Goal: Task Accomplishment & Management: Manage account settings

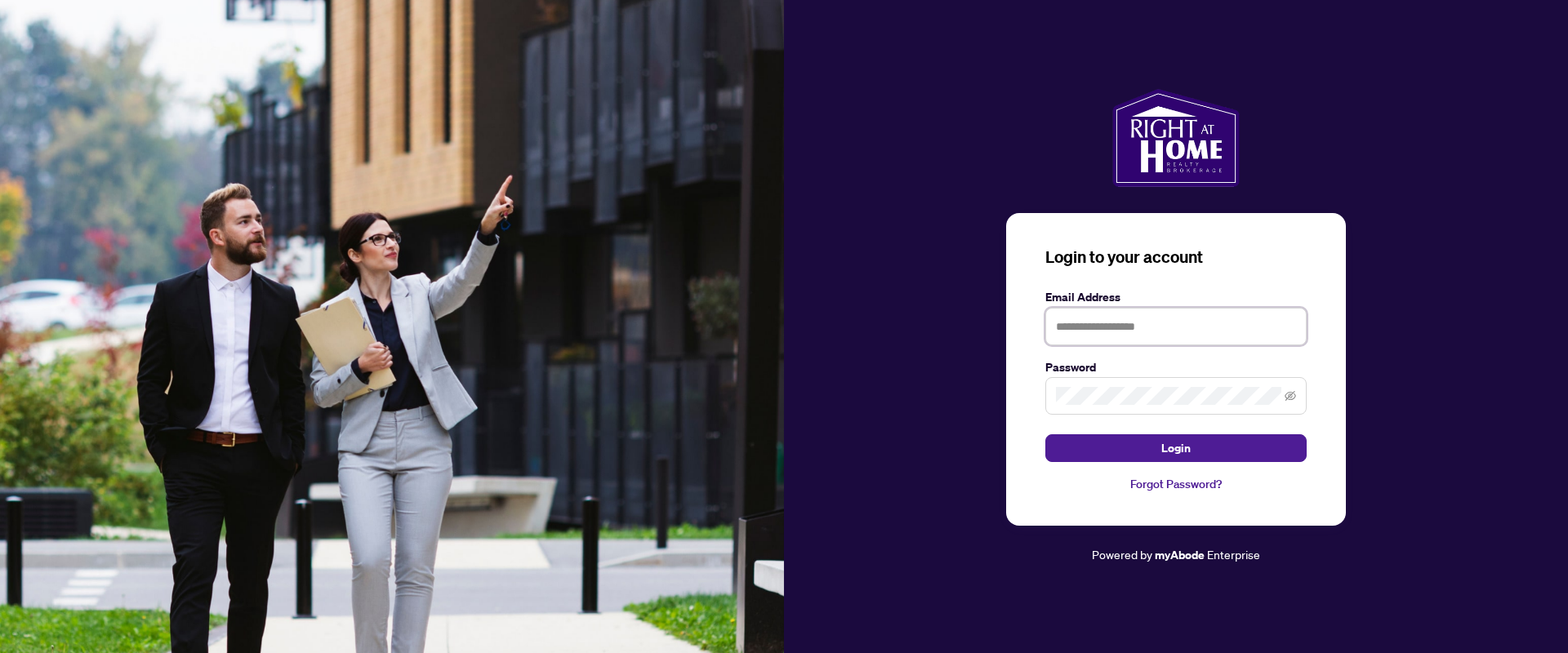
click at [1095, 315] on input "text" at bounding box center [1176, 326] width 262 height 37
type input "**********"
click at [1046, 434] on button "Login" at bounding box center [1176, 448] width 262 height 28
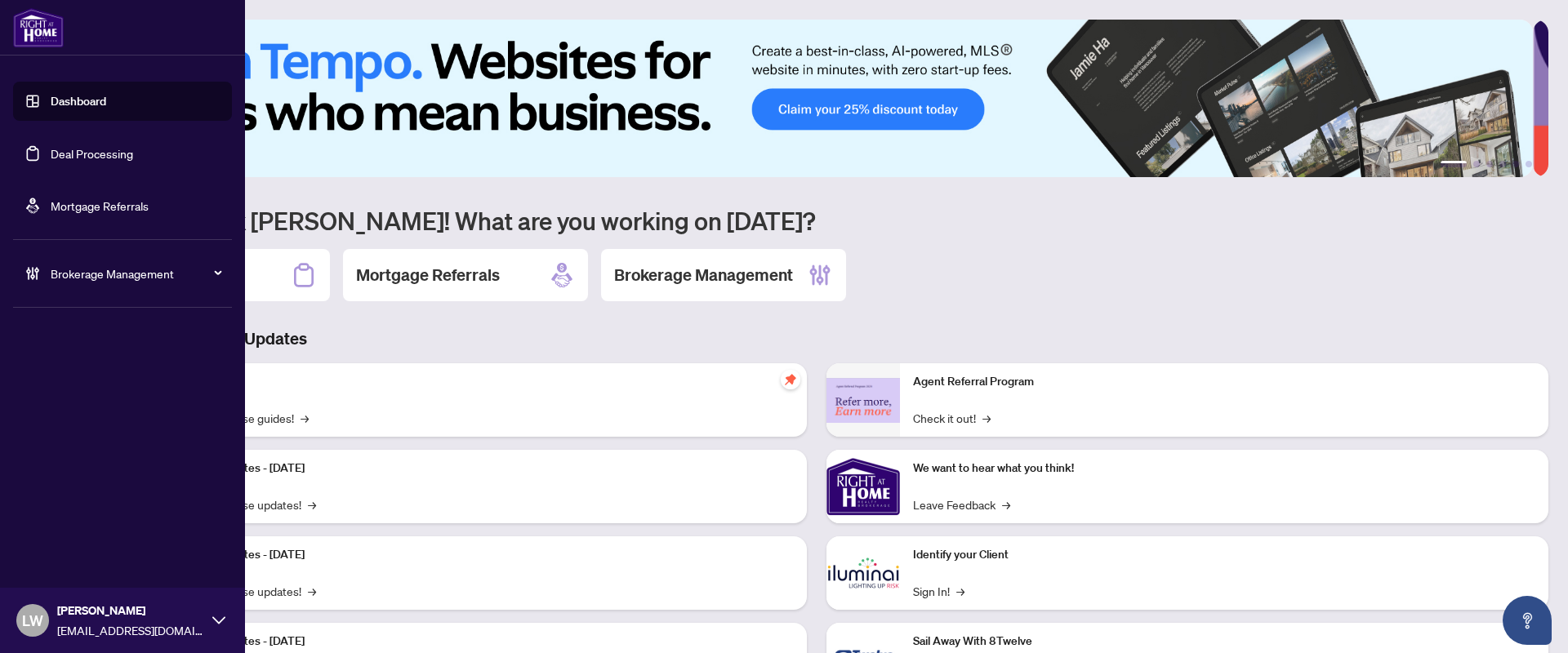
click at [96, 160] on link "Deal Processing" at bounding box center [92, 154] width 83 height 15
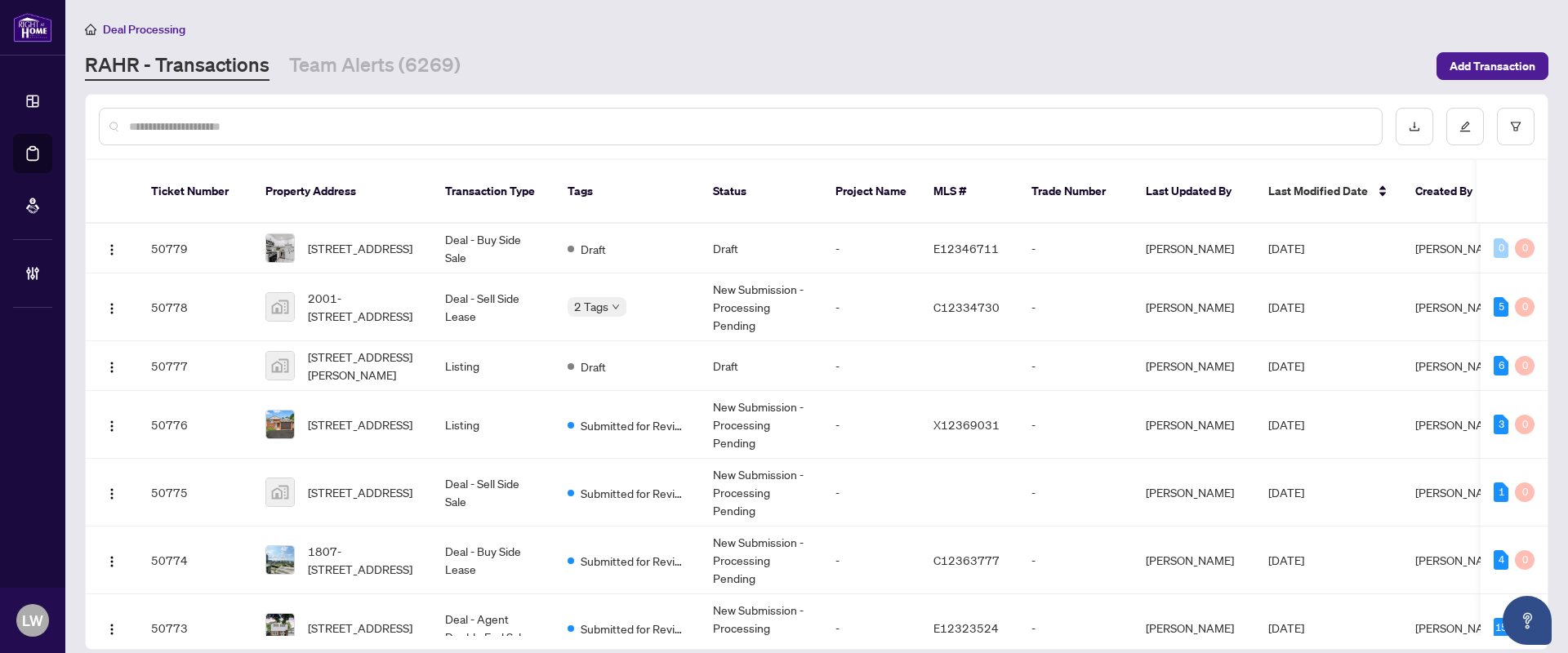
click at [433, 118] on input "text" at bounding box center [749, 126] width 1240 height 18
type input "*****"
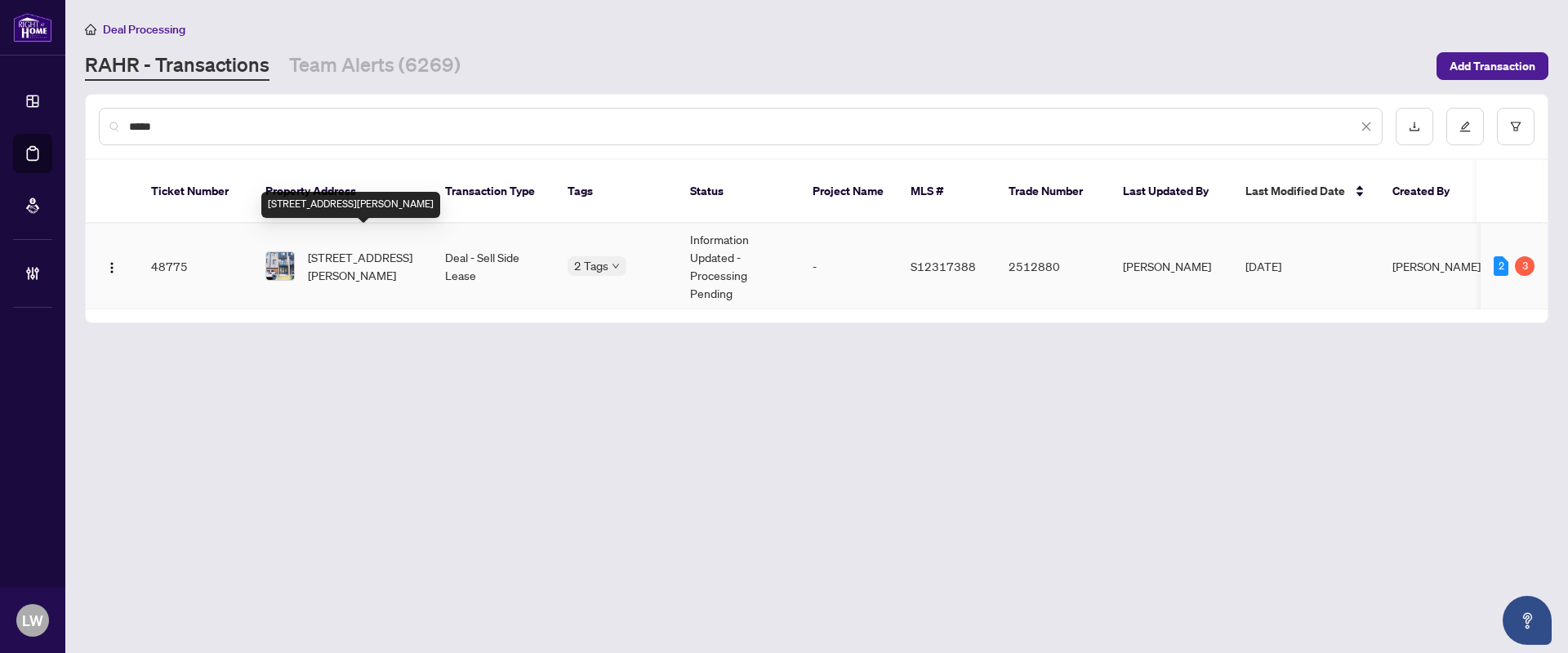
click at [343, 249] on span "[STREET_ADDRESS][PERSON_NAME]" at bounding box center [364, 266] width 111 height 36
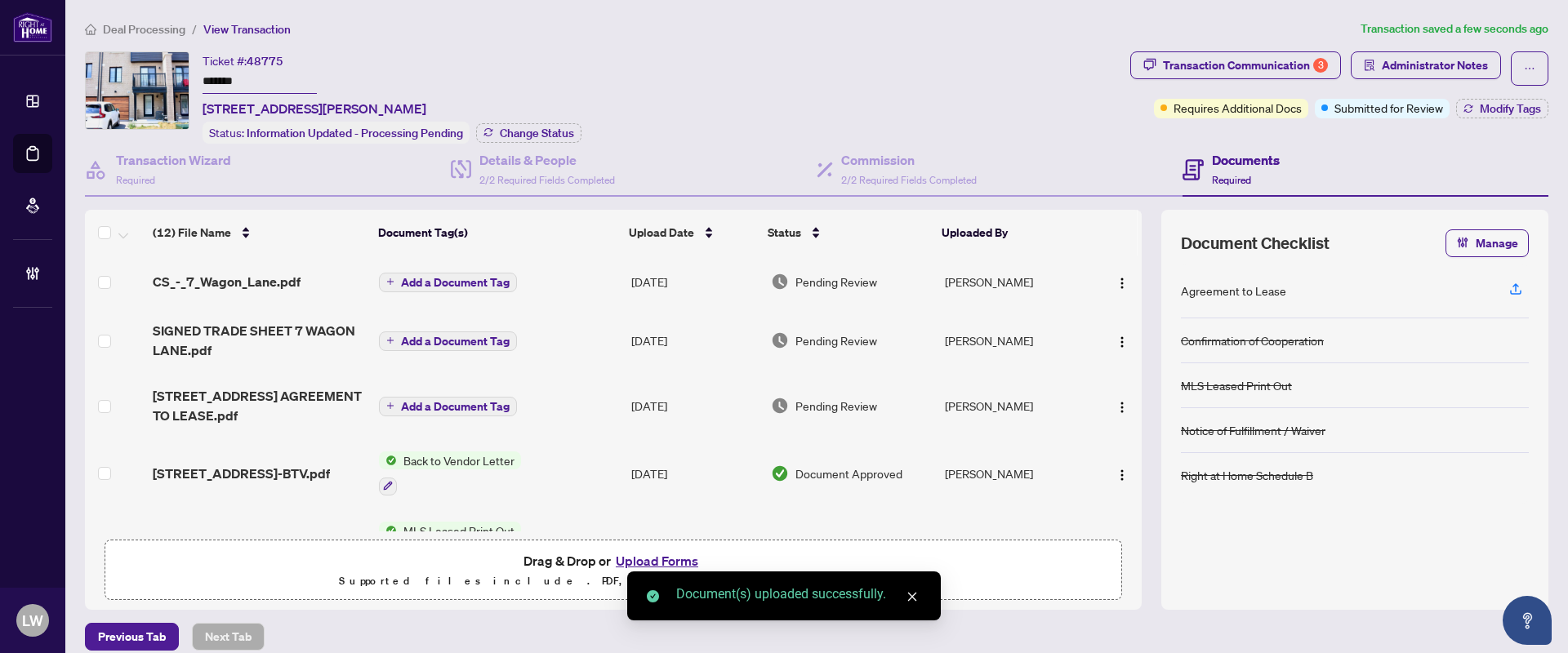
click at [388, 279] on icon "plus" at bounding box center [390, 281] width 8 height 8
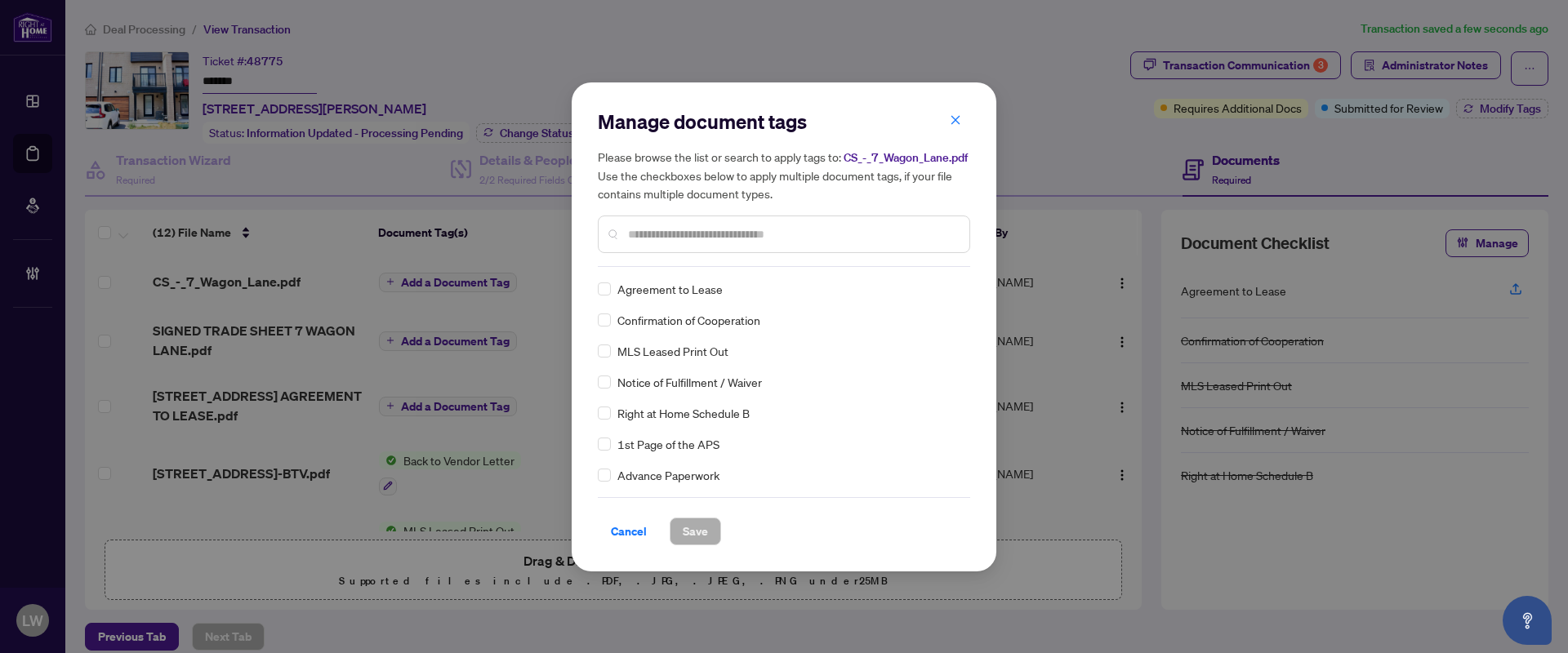
click at [842, 225] on input "text" at bounding box center [792, 234] width 328 height 18
type input "***"
click at [696, 530] on span "Save" at bounding box center [695, 531] width 25 height 26
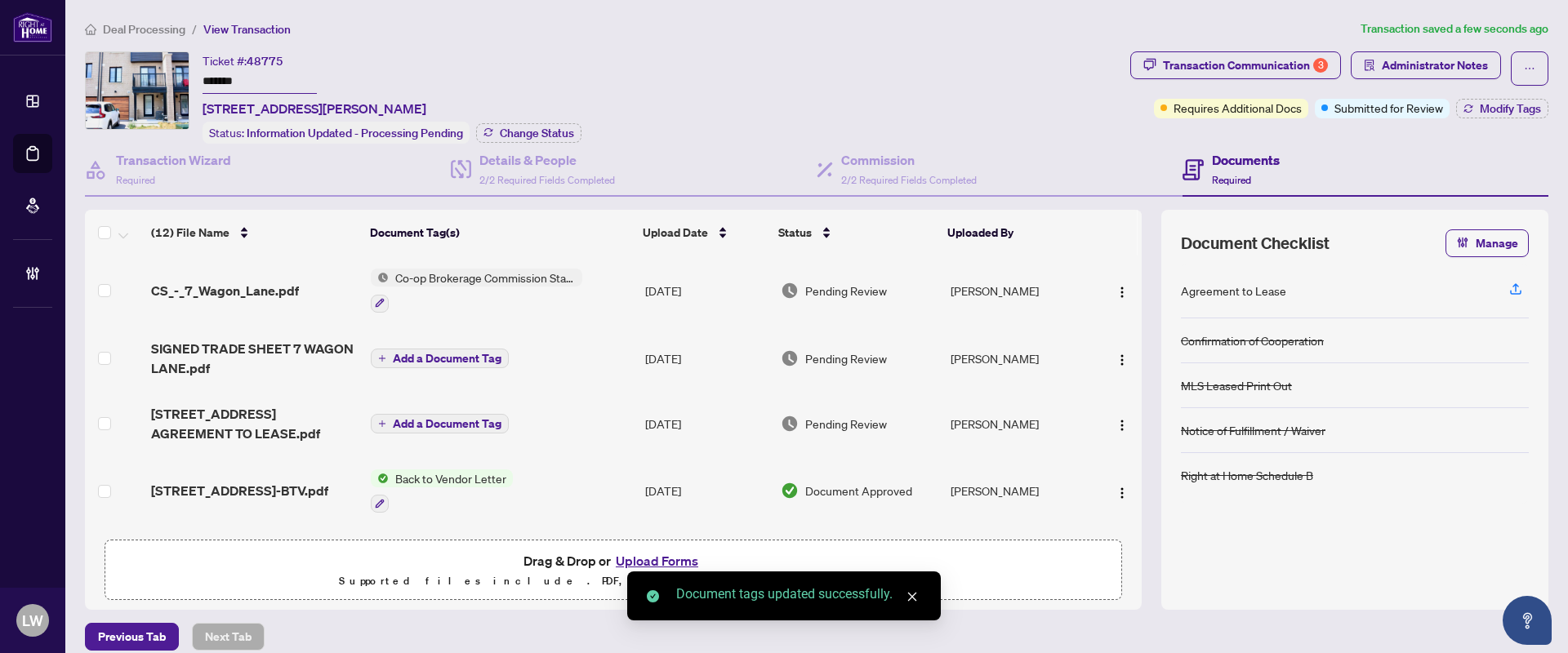
click at [819, 288] on span "Pending Review" at bounding box center [846, 290] width 82 height 18
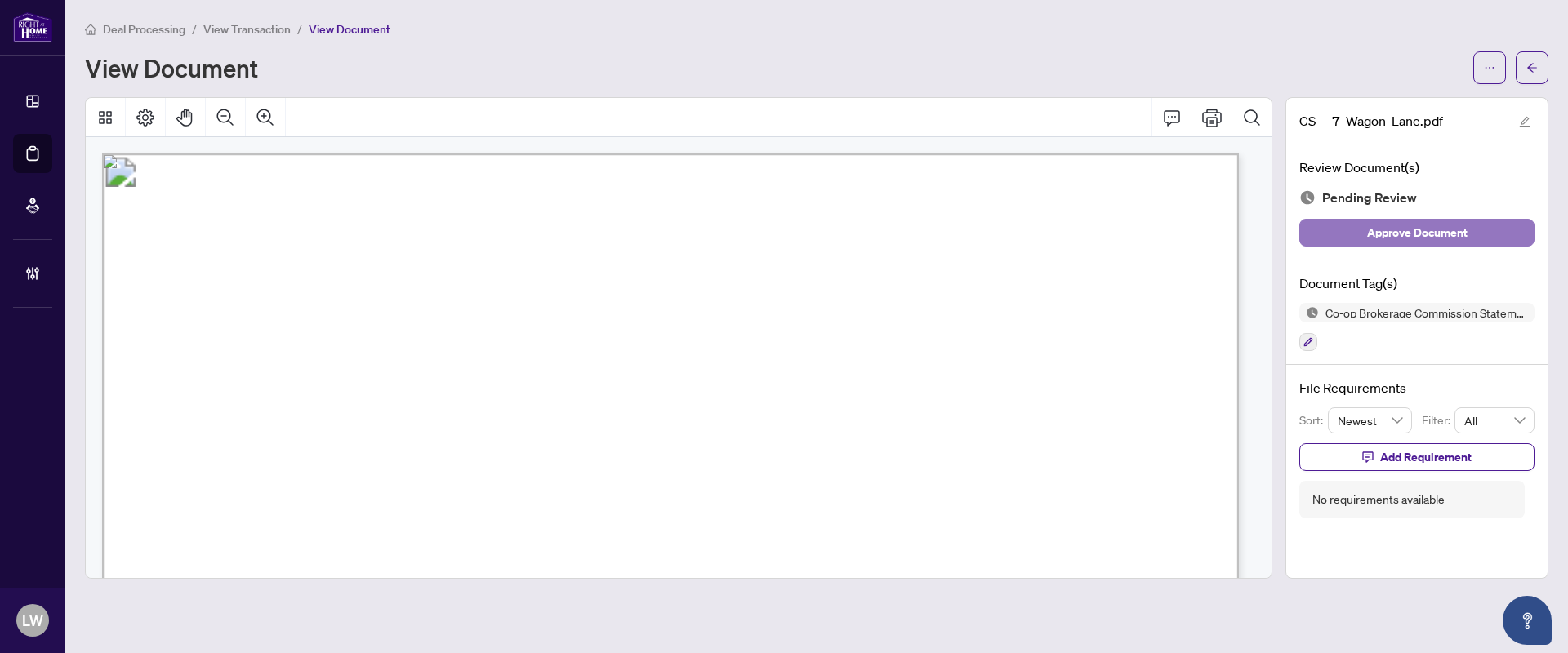
click at [1413, 237] on span "Approve Document" at bounding box center [1418, 233] width 100 height 26
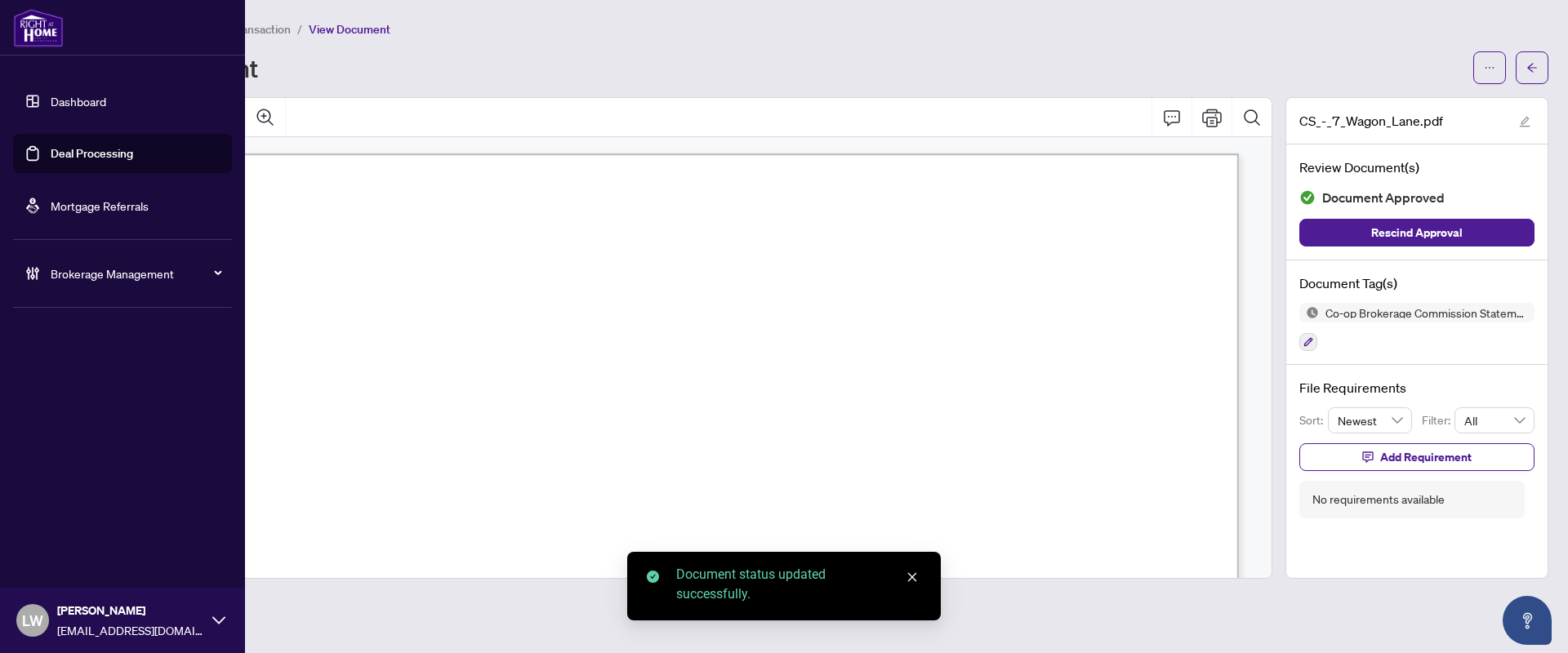
click at [99, 153] on link "Deal Processing" at bounding box center [92, 154] width 83 height 15
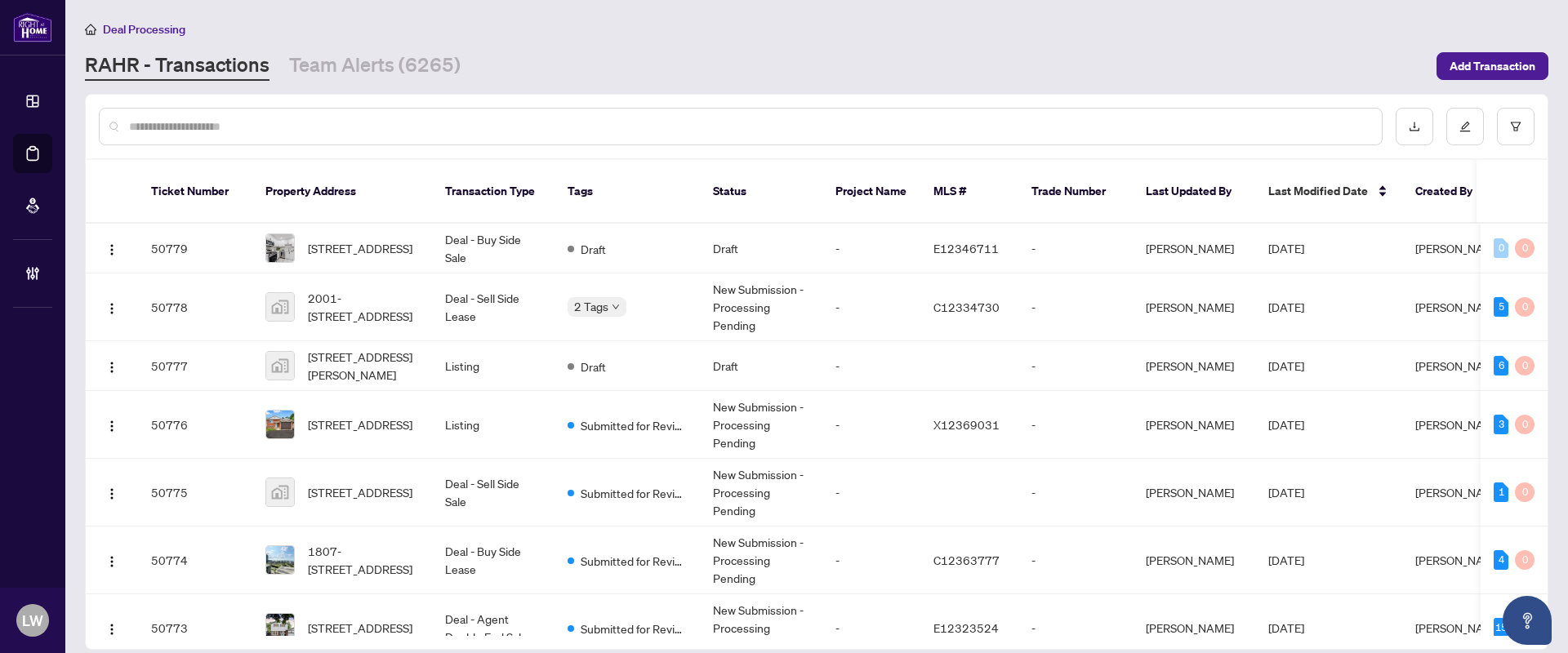
click at [529, 118] on input "text" at bounding box center [749, 126] width 1240 height 18
type input "*****"
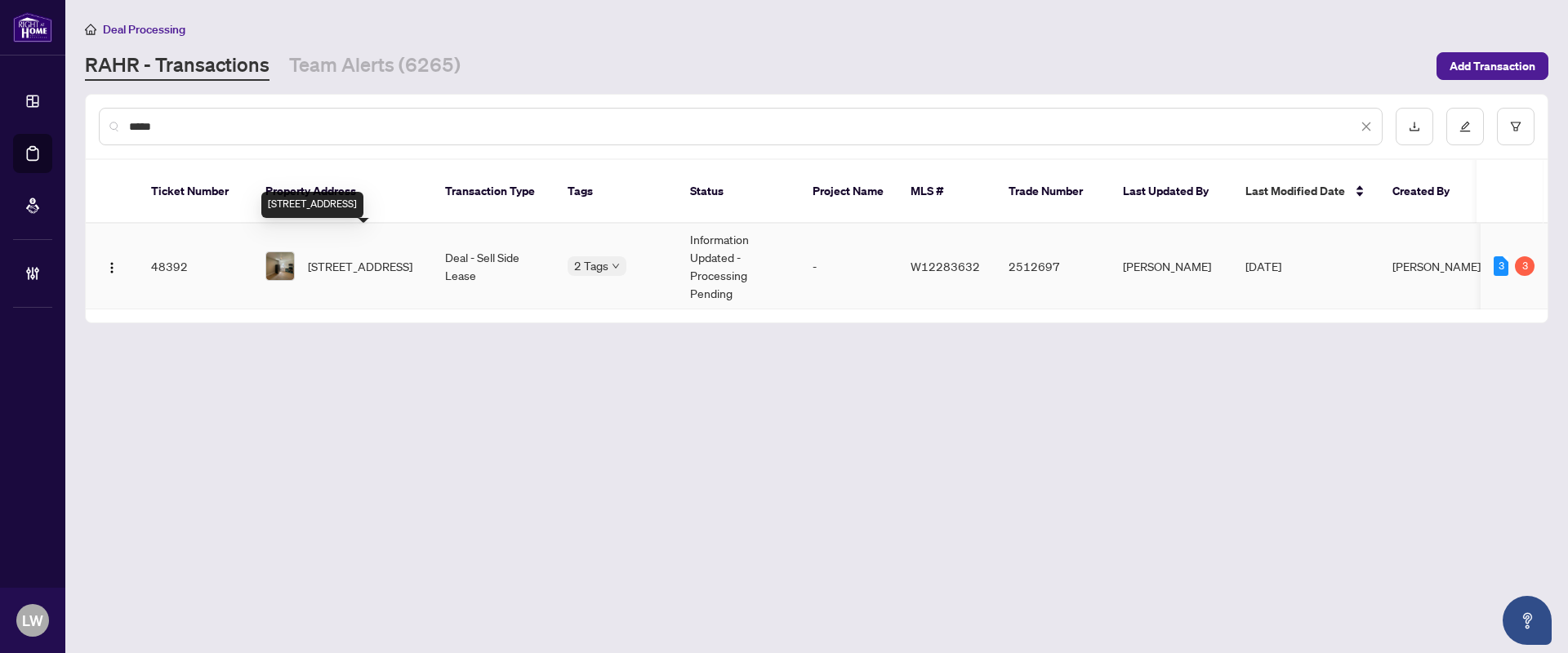
click at [324, 257] on span "[STREET_ADDRESS]" at bounding box center [360, 265] width 105 height 18
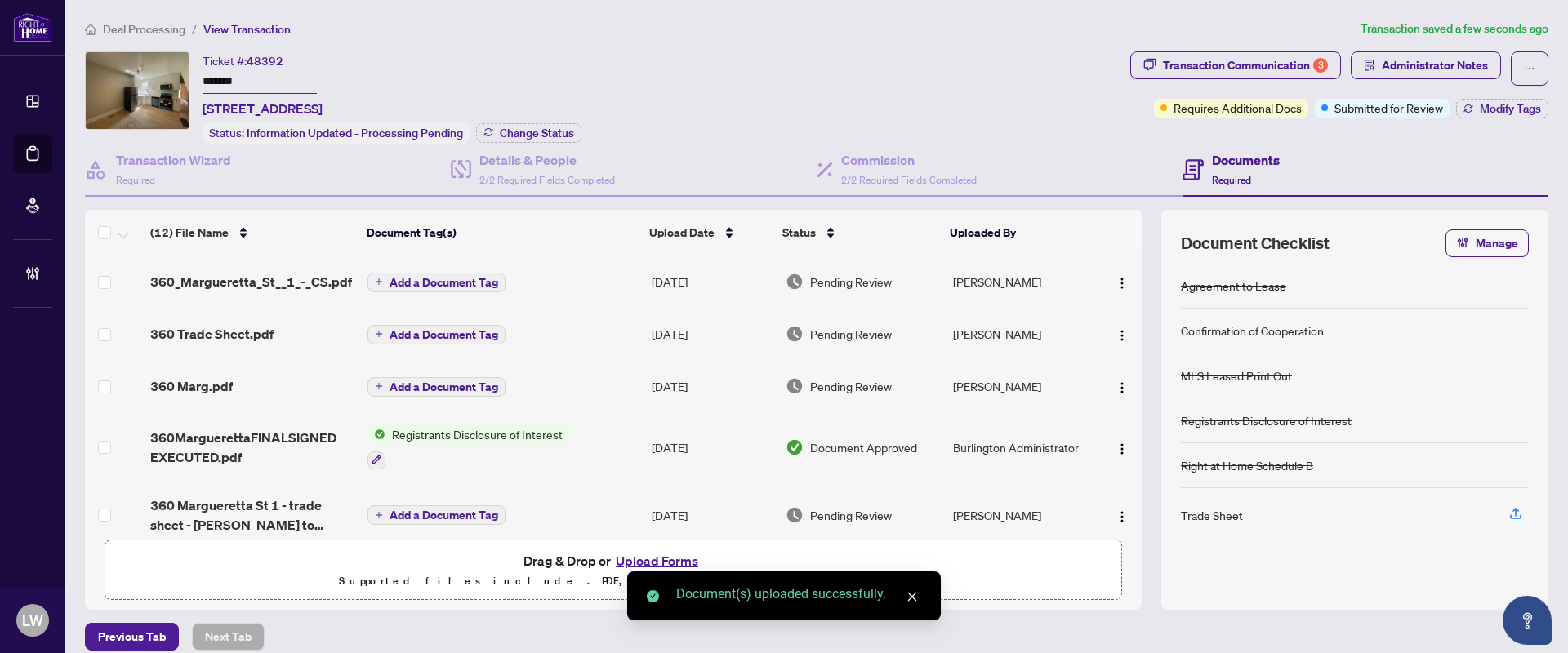
click at [390, 283] on span "Add a Document Tag" at bounding box center [443, 282] width 109 height 11
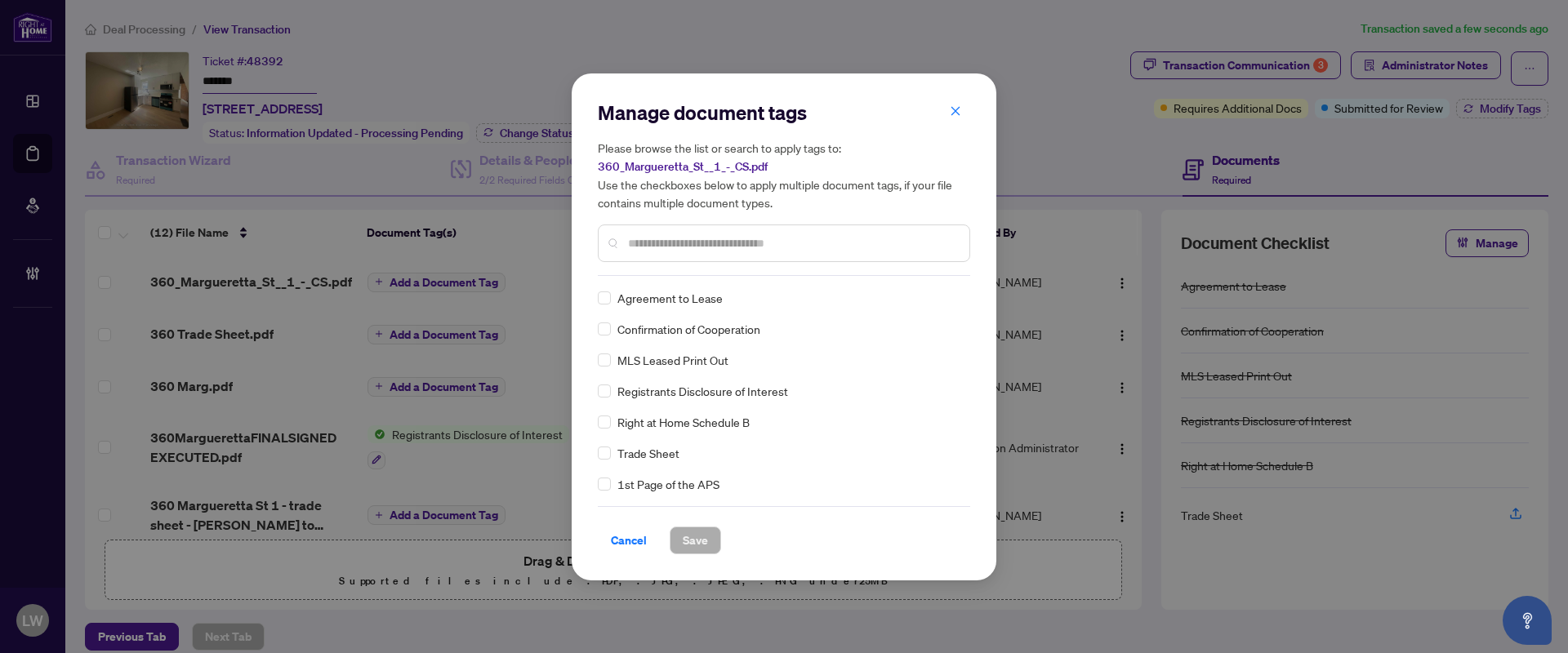
click at [709, 239] on input "text" at bounding box center [792, 243] width 328 height 18
type input "***"
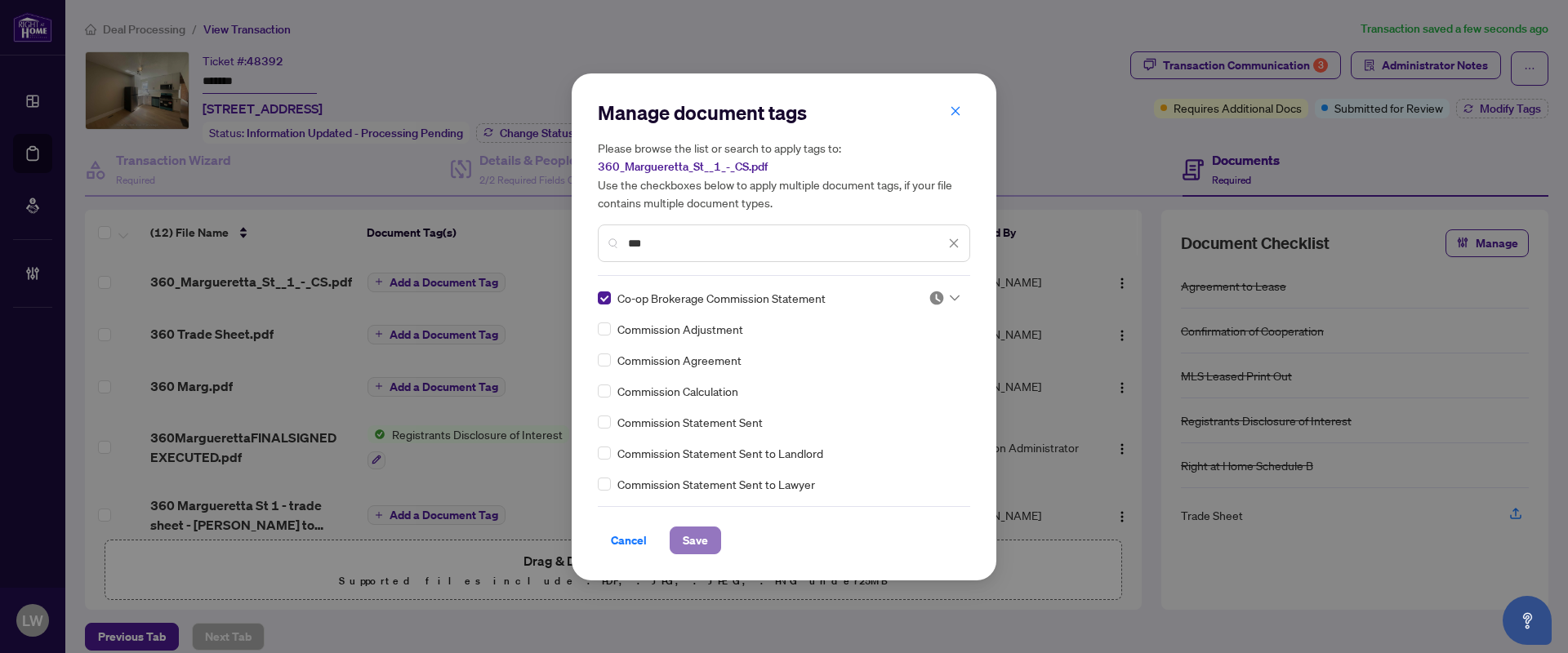
click at [699, 550] on span "Save" at bounding box center [695, 541] width 25 height 26
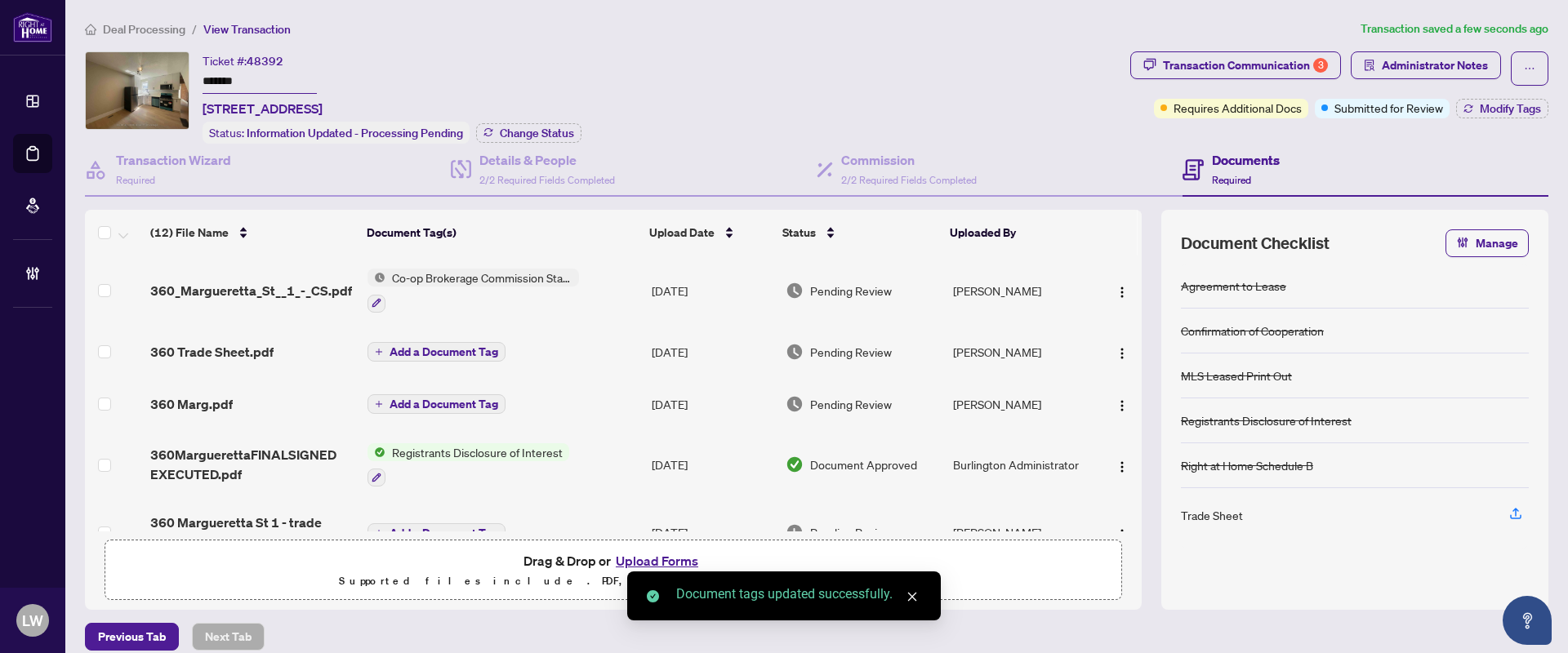
click at [837, 290] on span "Pending Review" at bounding box center [851, 290] width 82 height 18
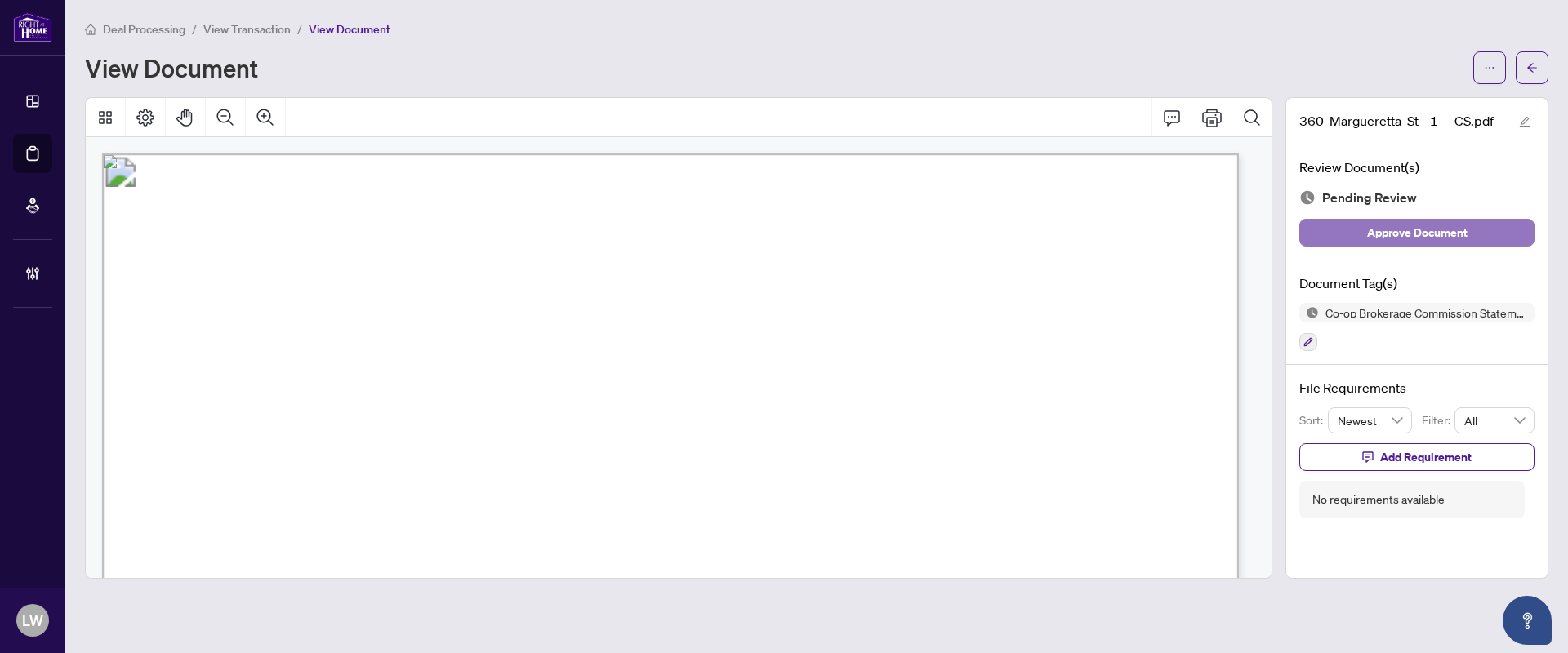
click at [1405, 229] on span "Approve Document" at bounding box center [1418, 233] width 100 height 26
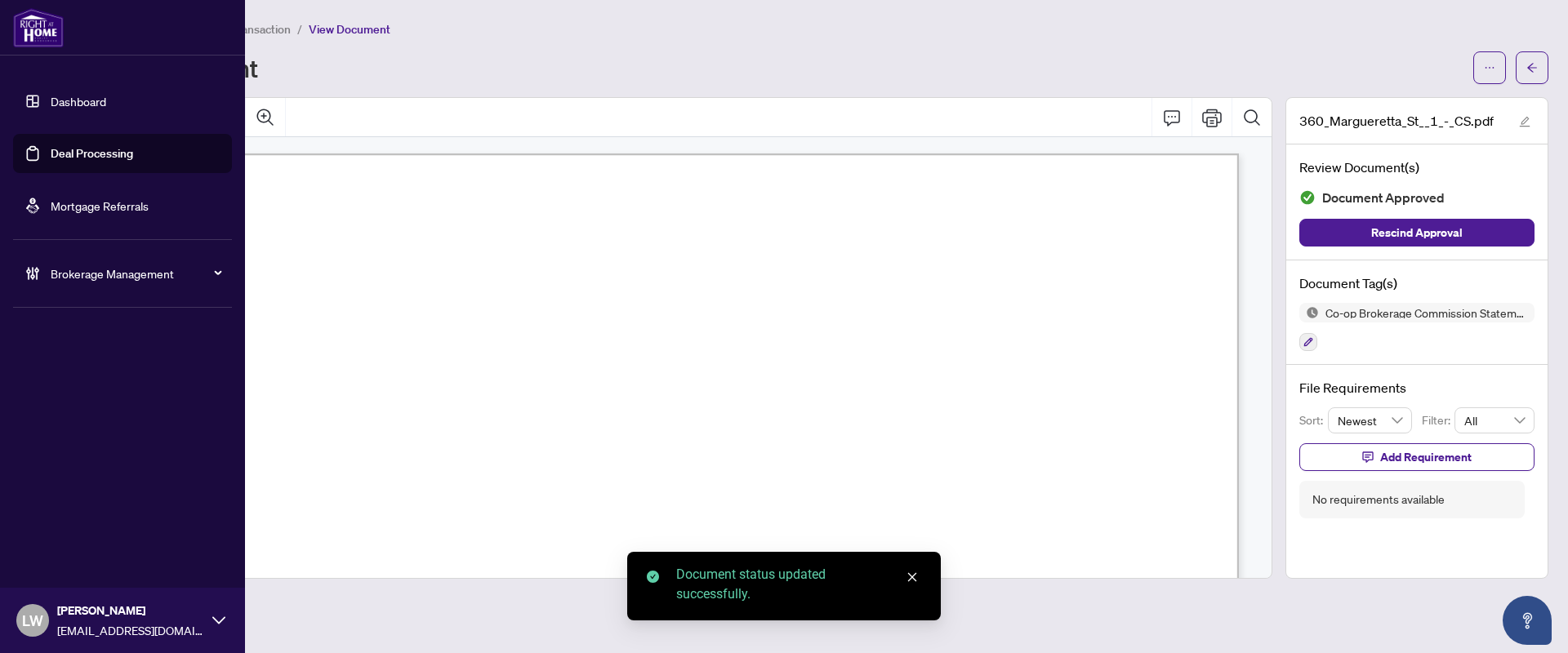
click at [100, 153] on link "Deal Processing" at bounding box center [92, 154] width 83 height 15
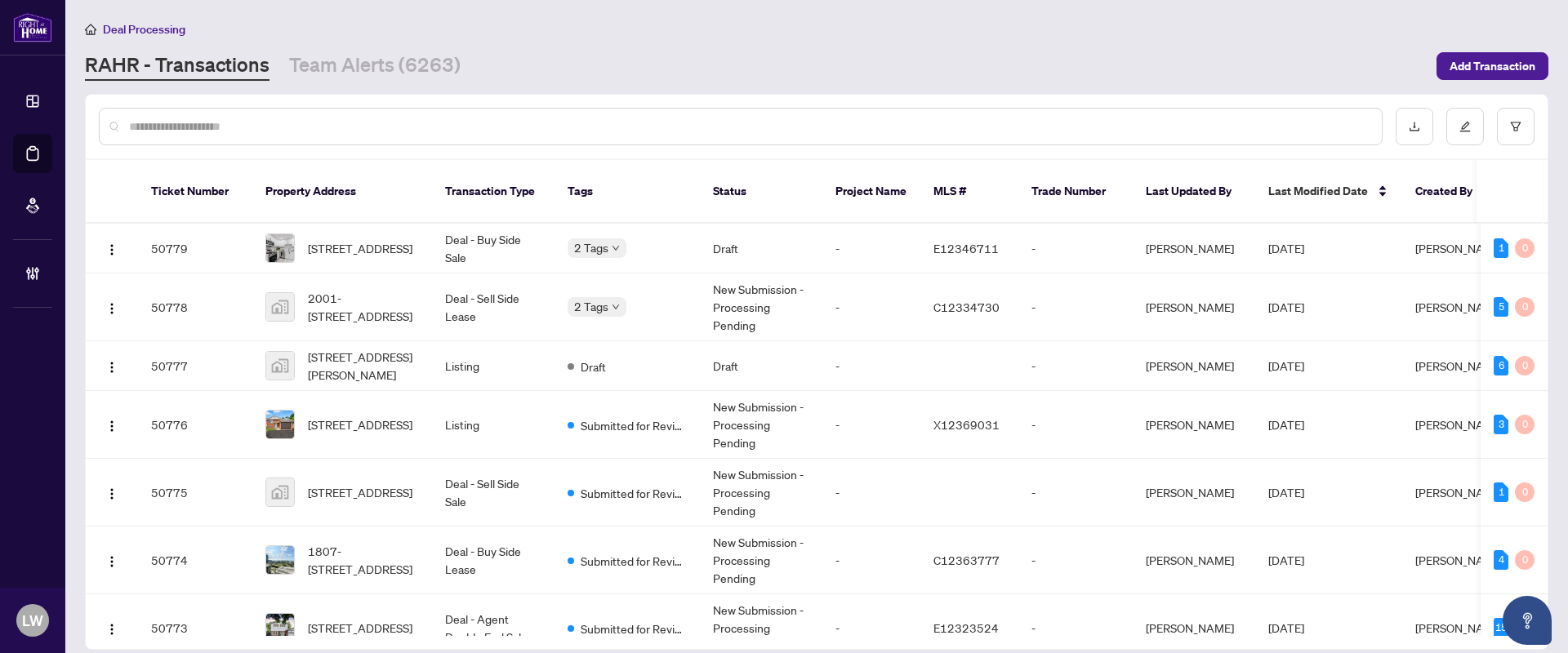
click at [450, 120] on input "text" at bounding box center [749, 126] width 1240 height 18
type input "*****"
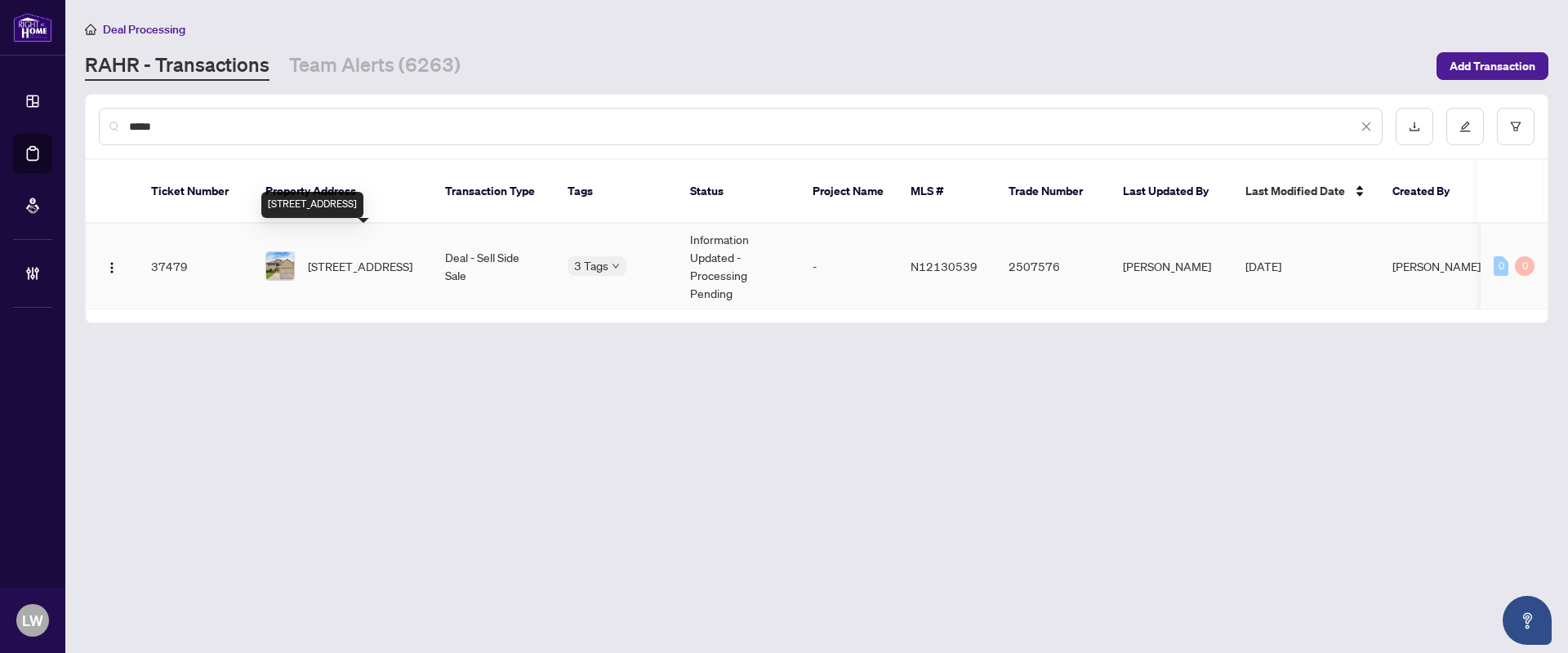
click at [369, 257] on span "[STREET_ADDRESS]" at bounding box center [360, 265] width 105 height 18
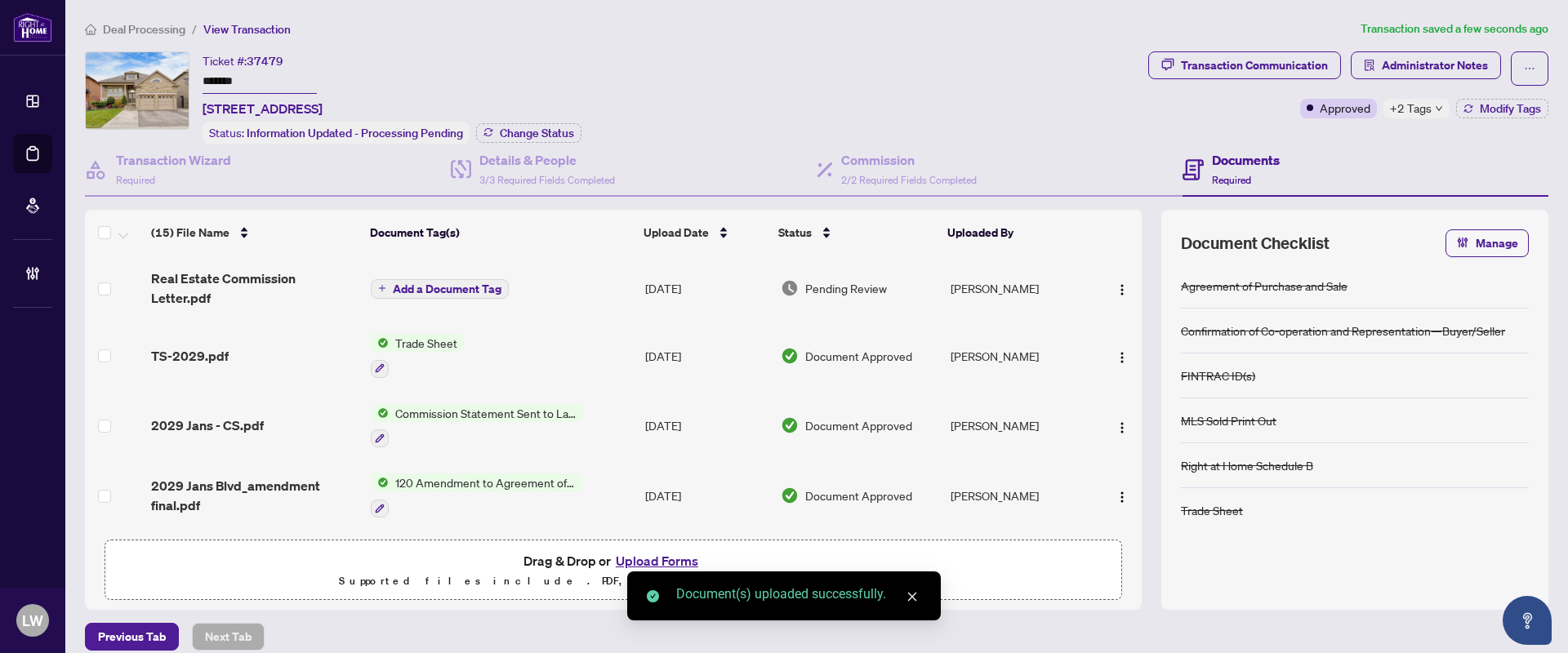
click at [399, 288] on span "Add a Document Tag" at bounding box center [446, 289] width 109 height 11
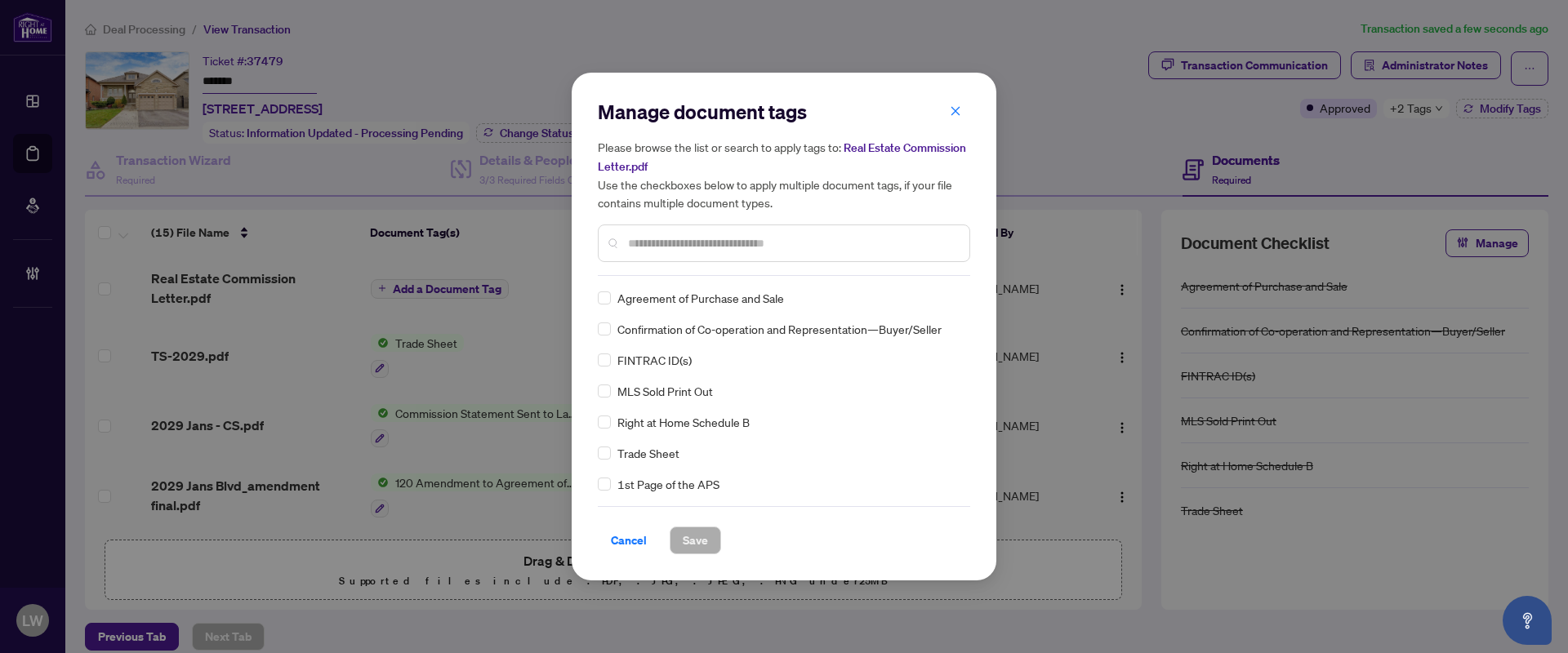
click at [725, 239] on input "text" at bounding box center [792, 243] width 328 height 18
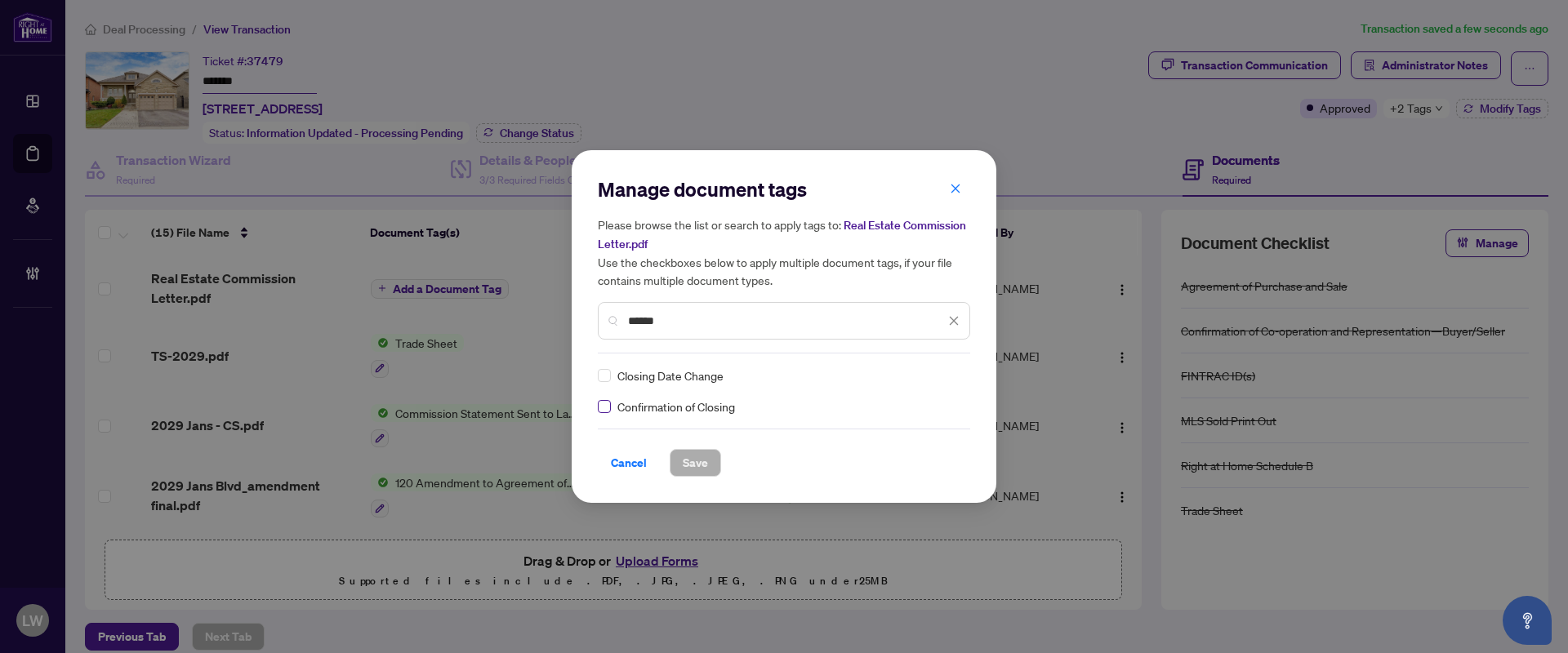
type input "******"
click at [707, 459] on span "Save" at bounding box center [695, 463] width 25 height 26
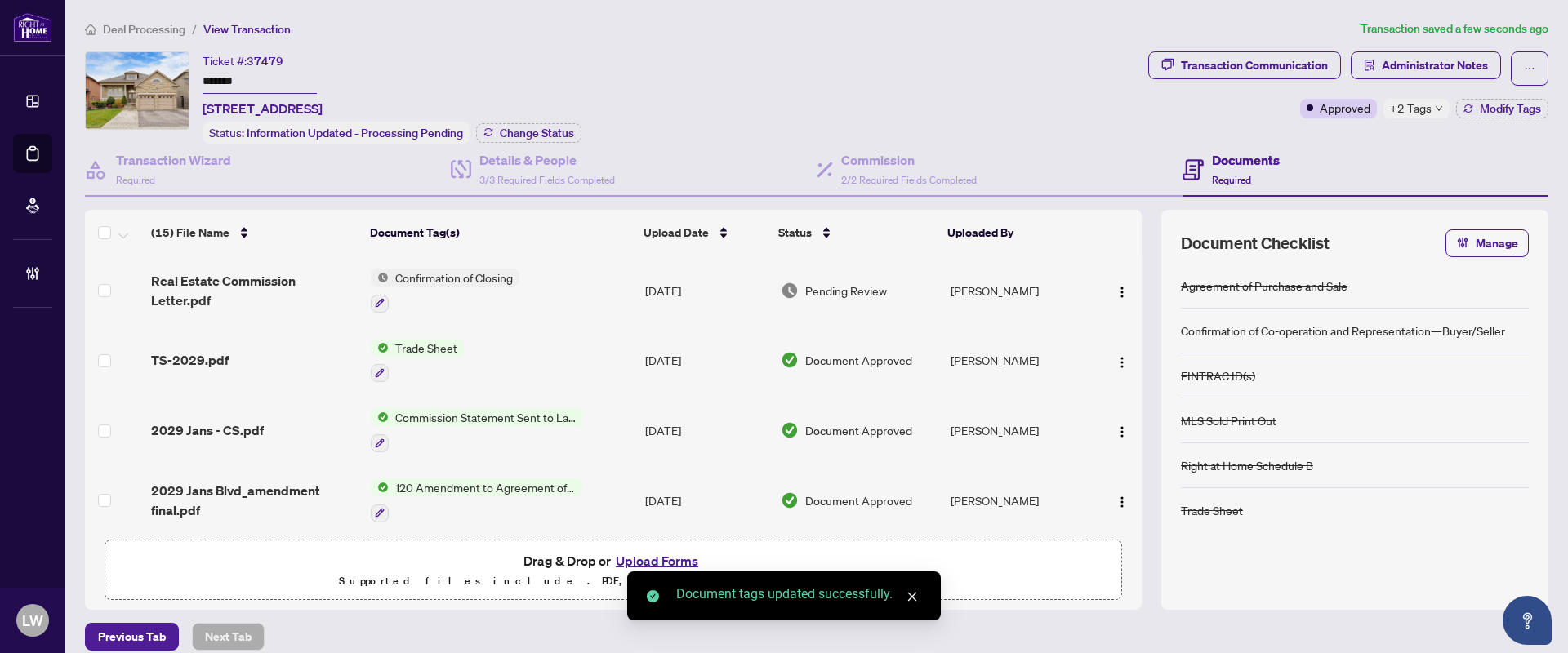
click at [850, 283] on span "Pending Review" at bounding box center [846, 290] width 82 height 18
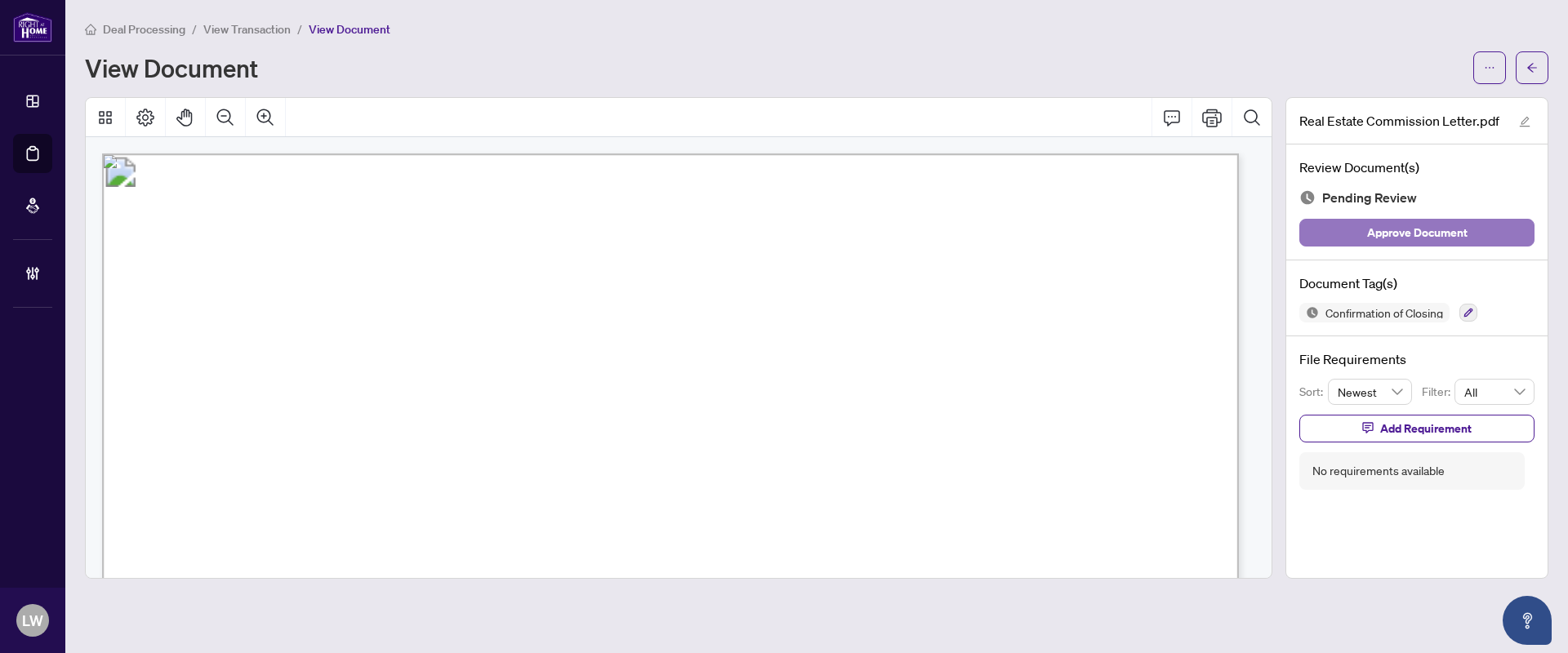
click at [1397, 231] on span "Approve Document" at bounding box center [1418, 233] width 100 height 26
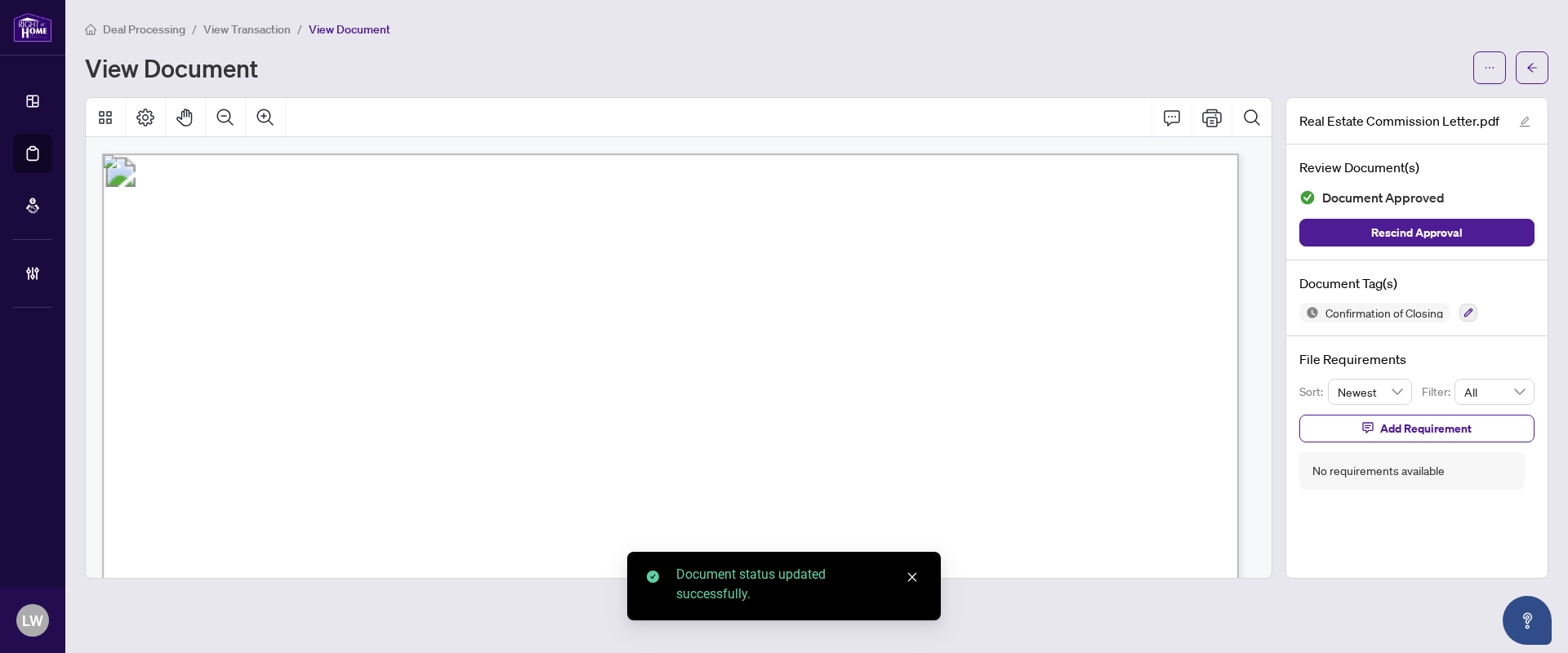
click at [267, 27] on span "View Transaction" at bounding box center [247, 30] width 87 height 15
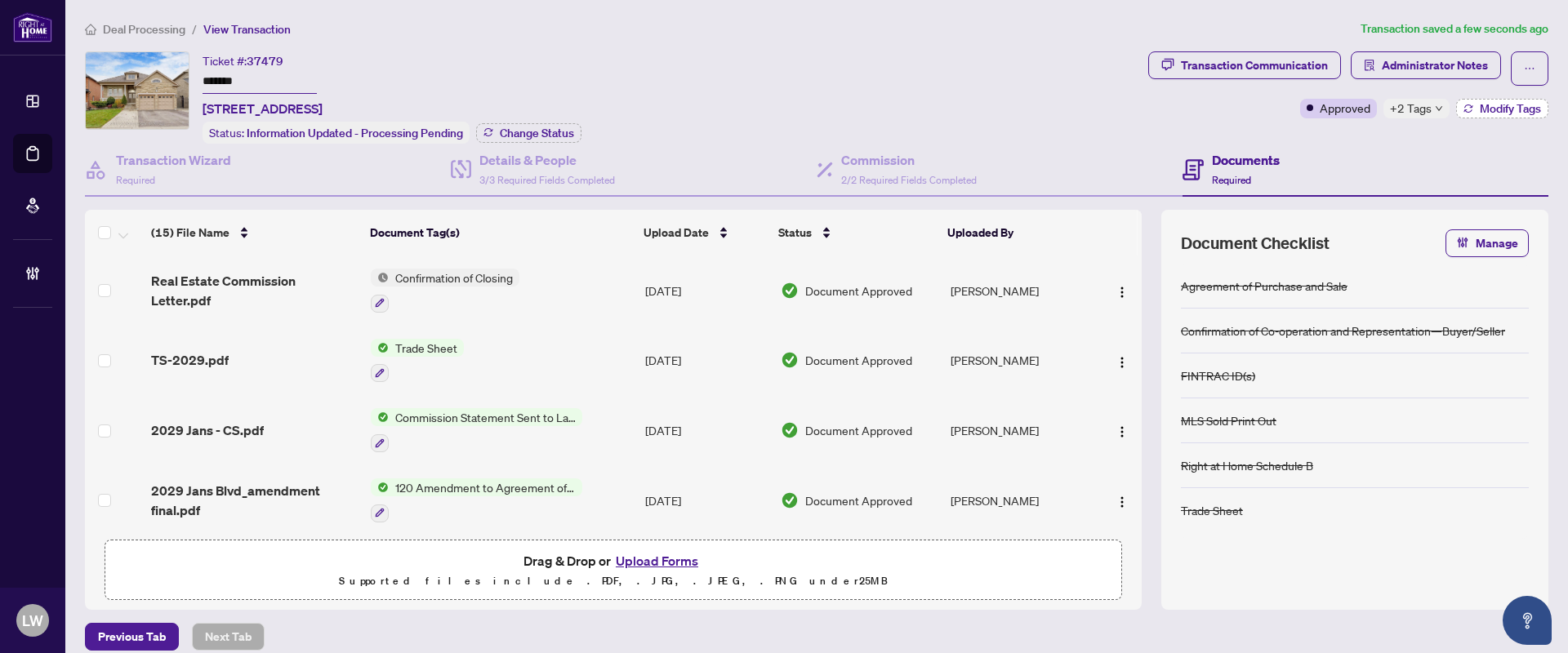
click at [1487, 108] on span "Modify Tags" at bounding box center [1510, 109] width 61 height 11
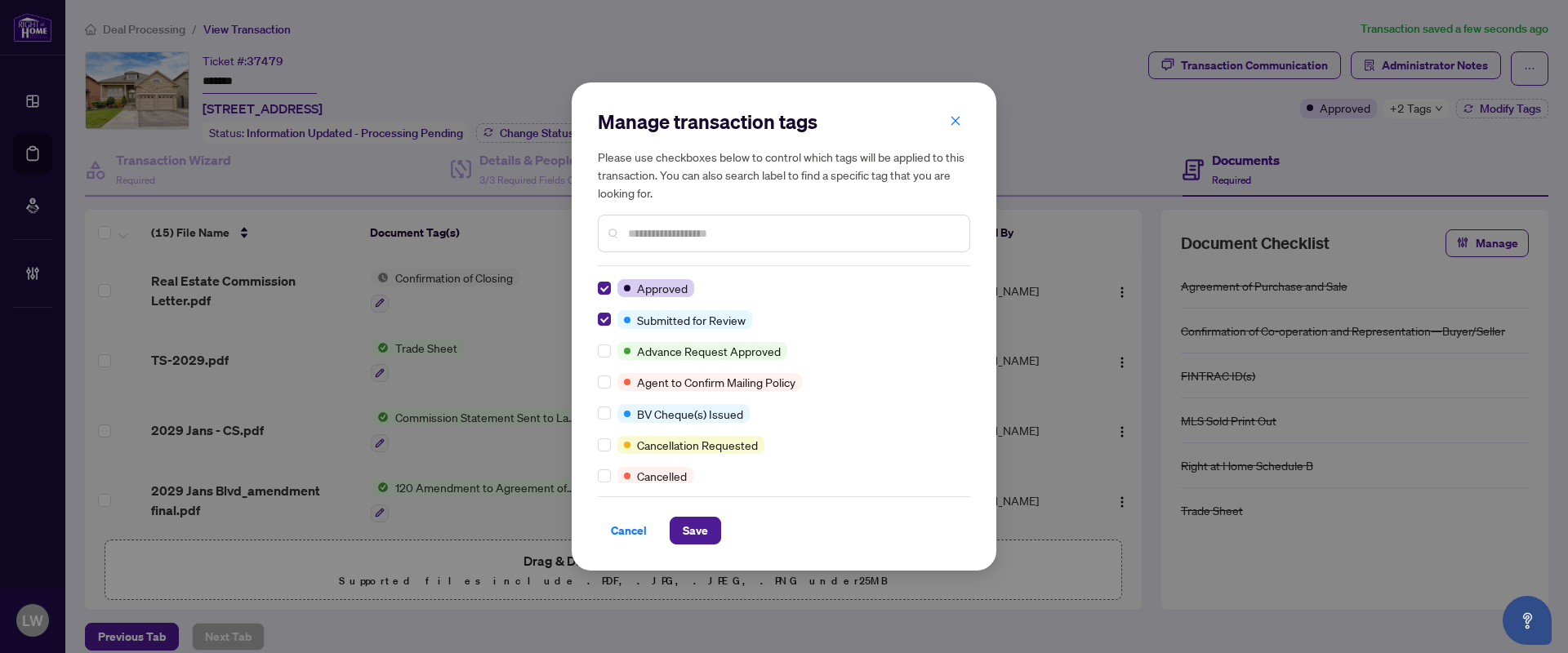
click at [687, 227] on input "text" at bounding box center [792, 233] width 328 height 18
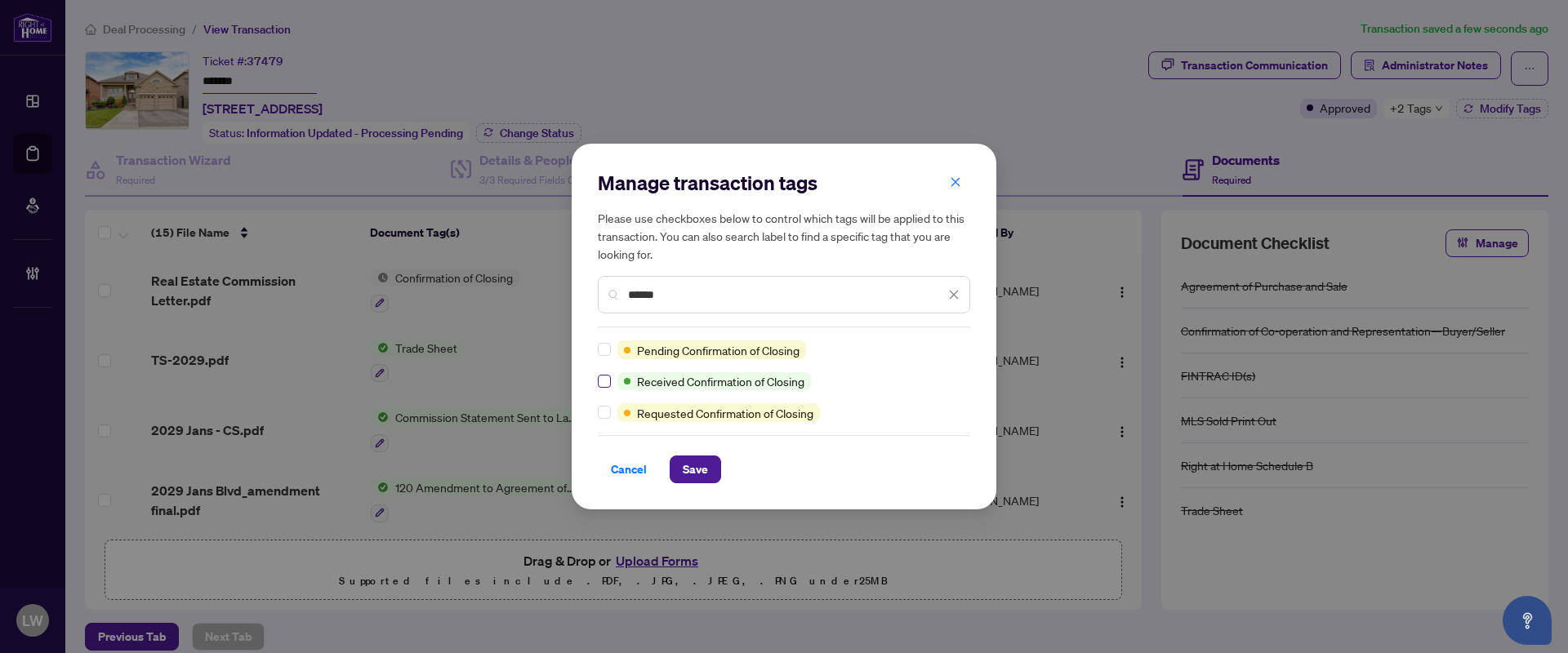
type input "******"
click at [699, 470] on span "Save" at bounding box center [695, 469] width 25 height 26
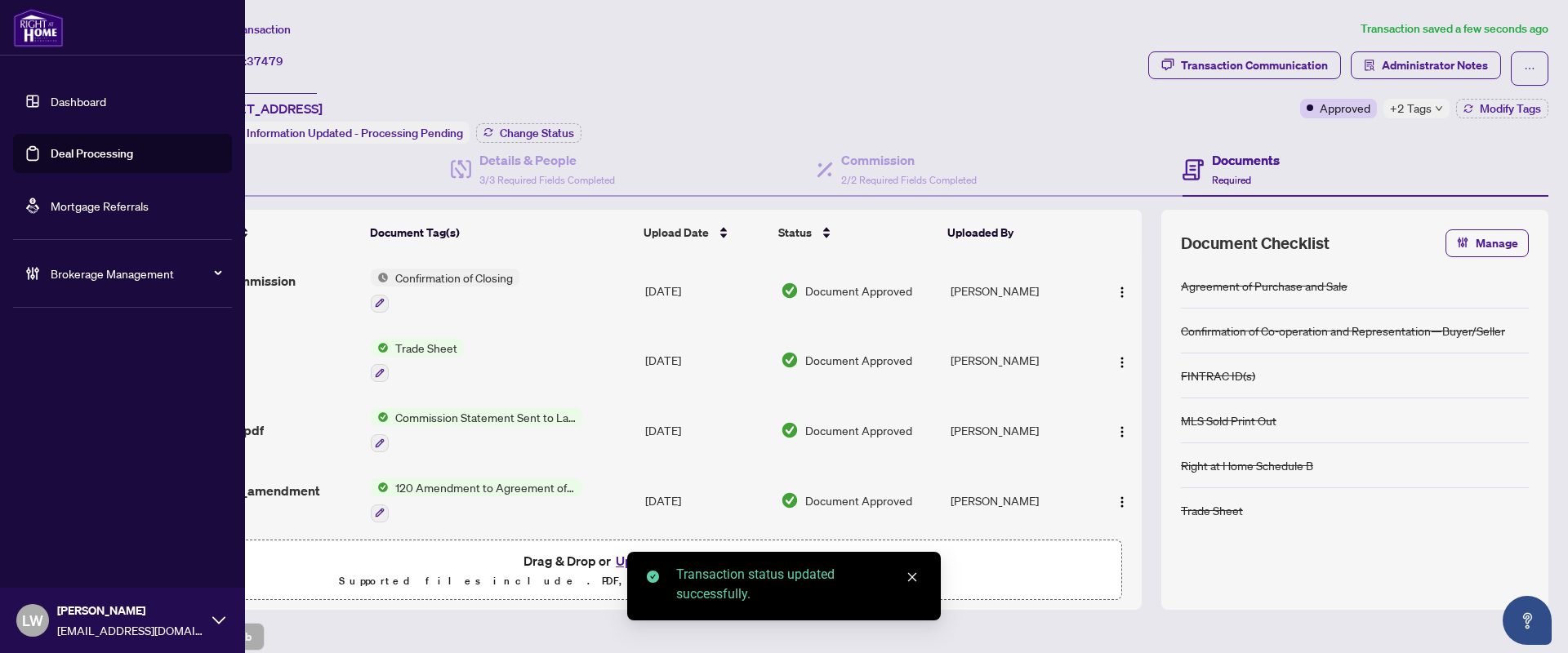
click at [114, 153] on link "Deal Processing" at bounding box center [92, 154] width 83 height 15
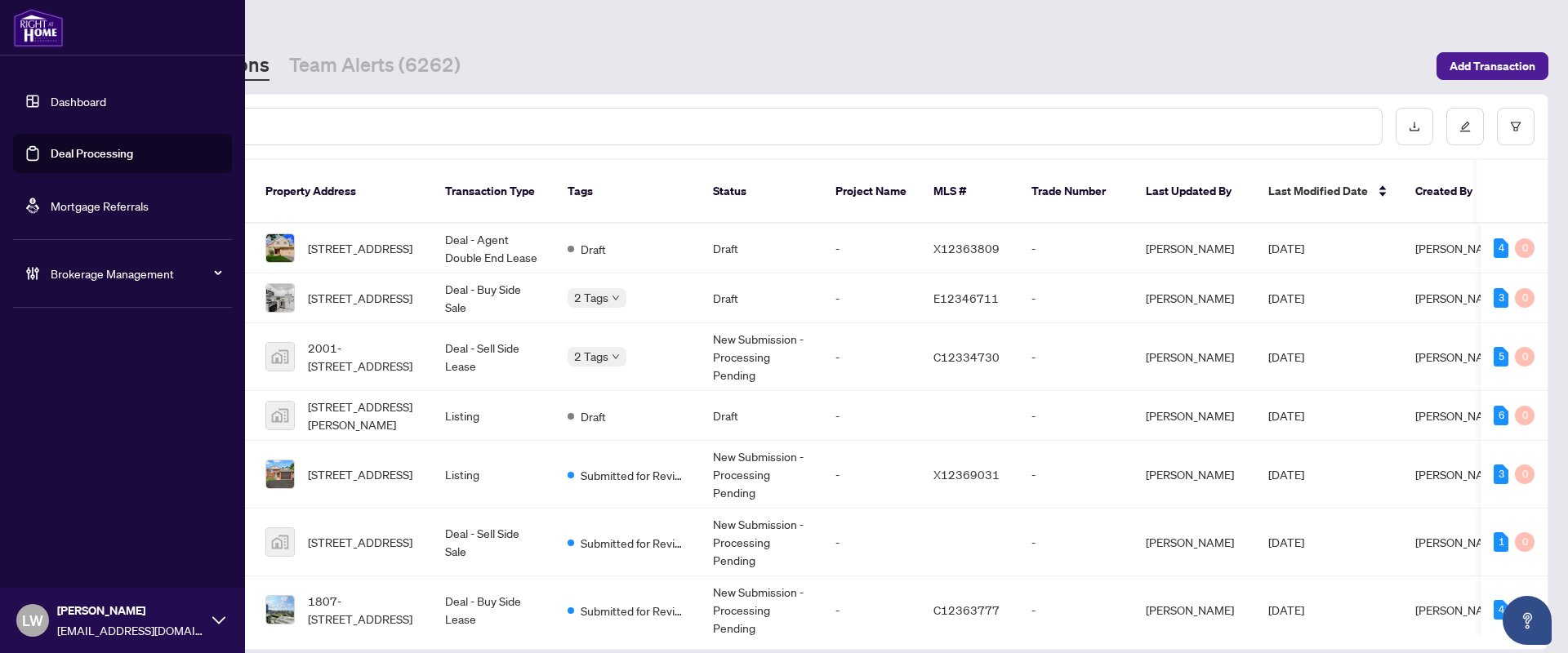
click at [19, 629] on span "LW" at bounding box center [32, 621] width 32 height 32
click at [71, 557] on span "Logout" at bounding box center [66, 557] width 37 height 26
